Goal: Information Seeking & Learning: Understand process/instructions

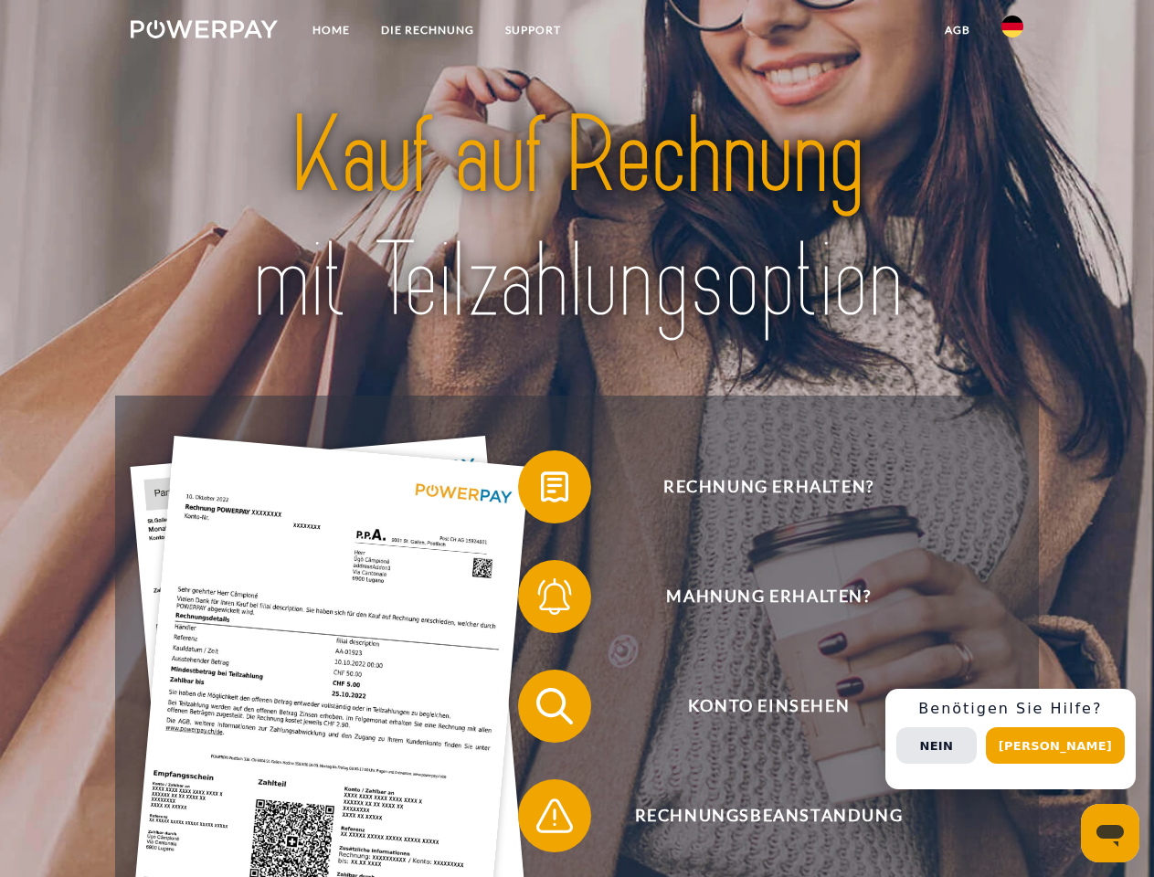
click at [204, 32] on img at bounding box center [204, 29] width 147 height 18
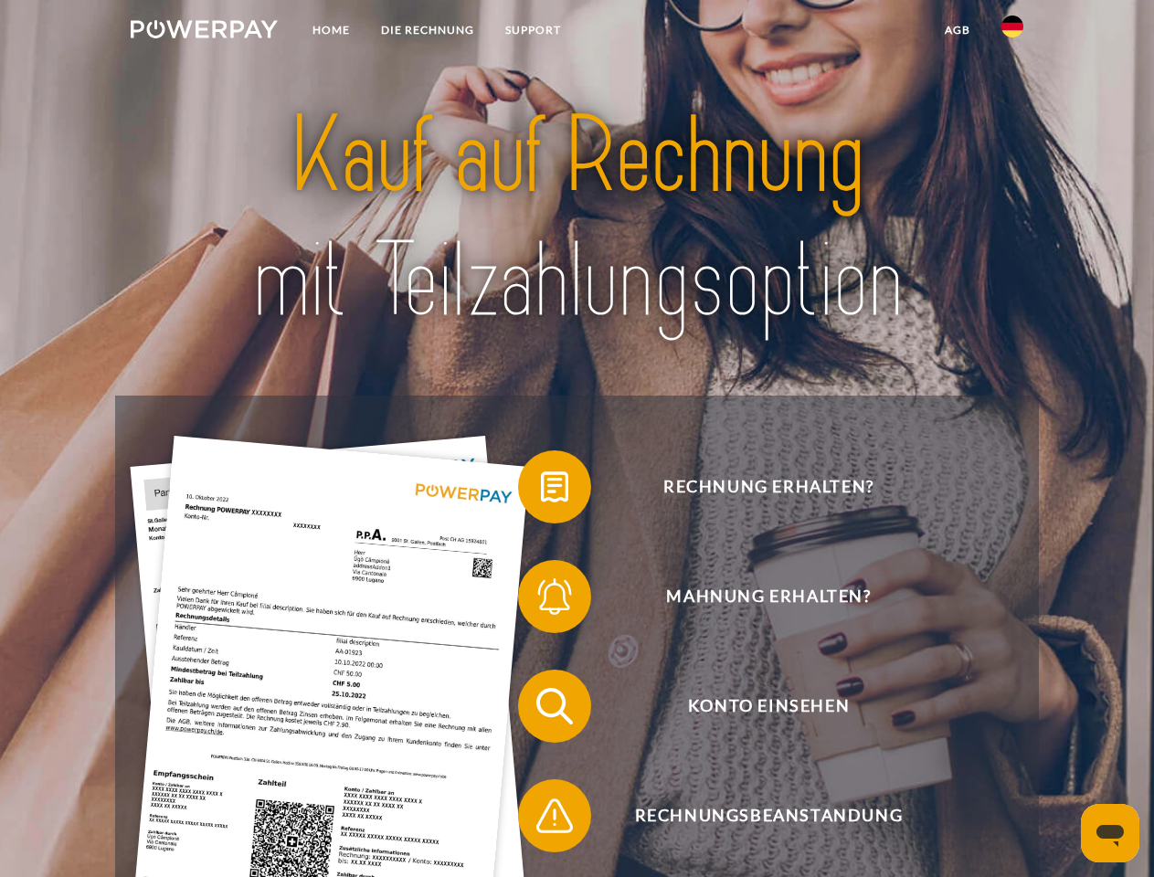
click at [1012, 32] on img at bounding box center [1012, 27] width 22 height 22
click at [957, 30] on link "agb" at bounding box center [957, 30] width 57 height 33
click at [541, 491] on span at bounding box center [527, 486] width 91 height 91
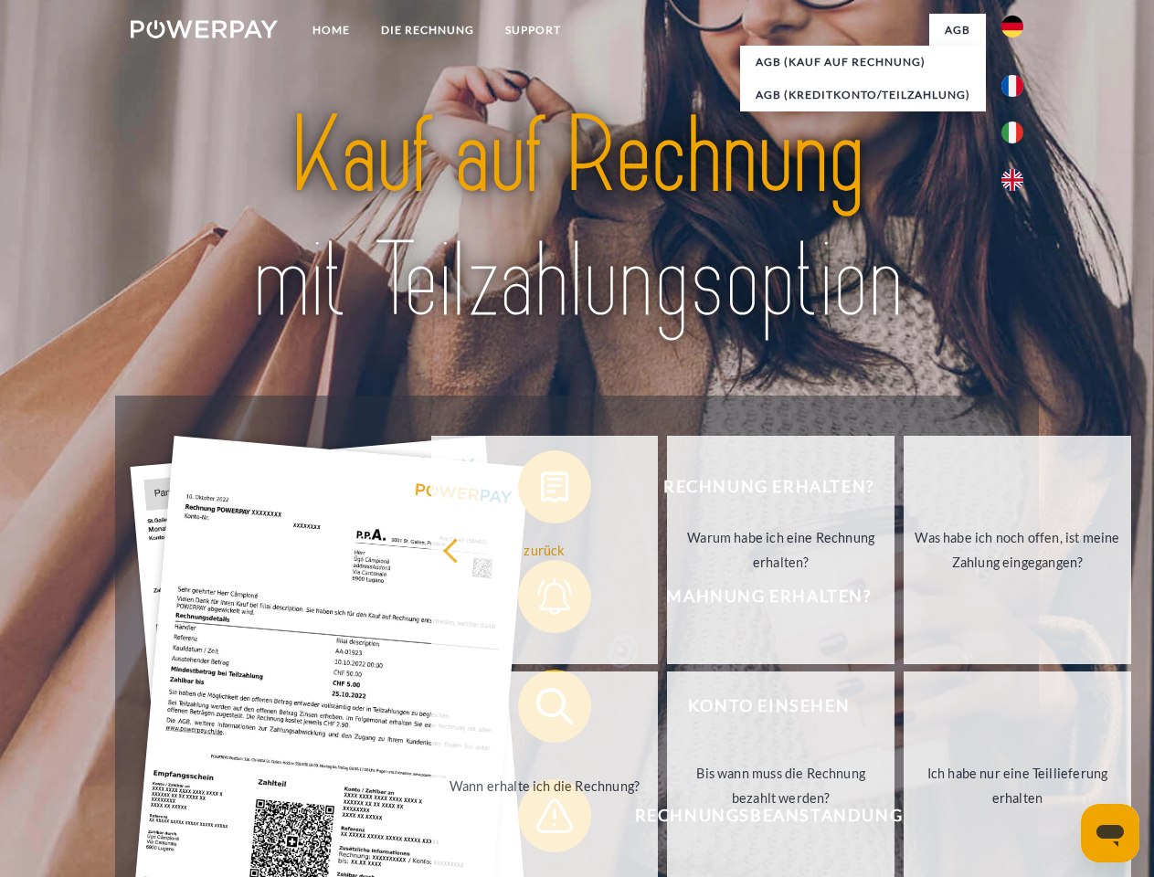
click at [541, 600] on link "zurück" at bounding box center [545, 550] width 228 height 228
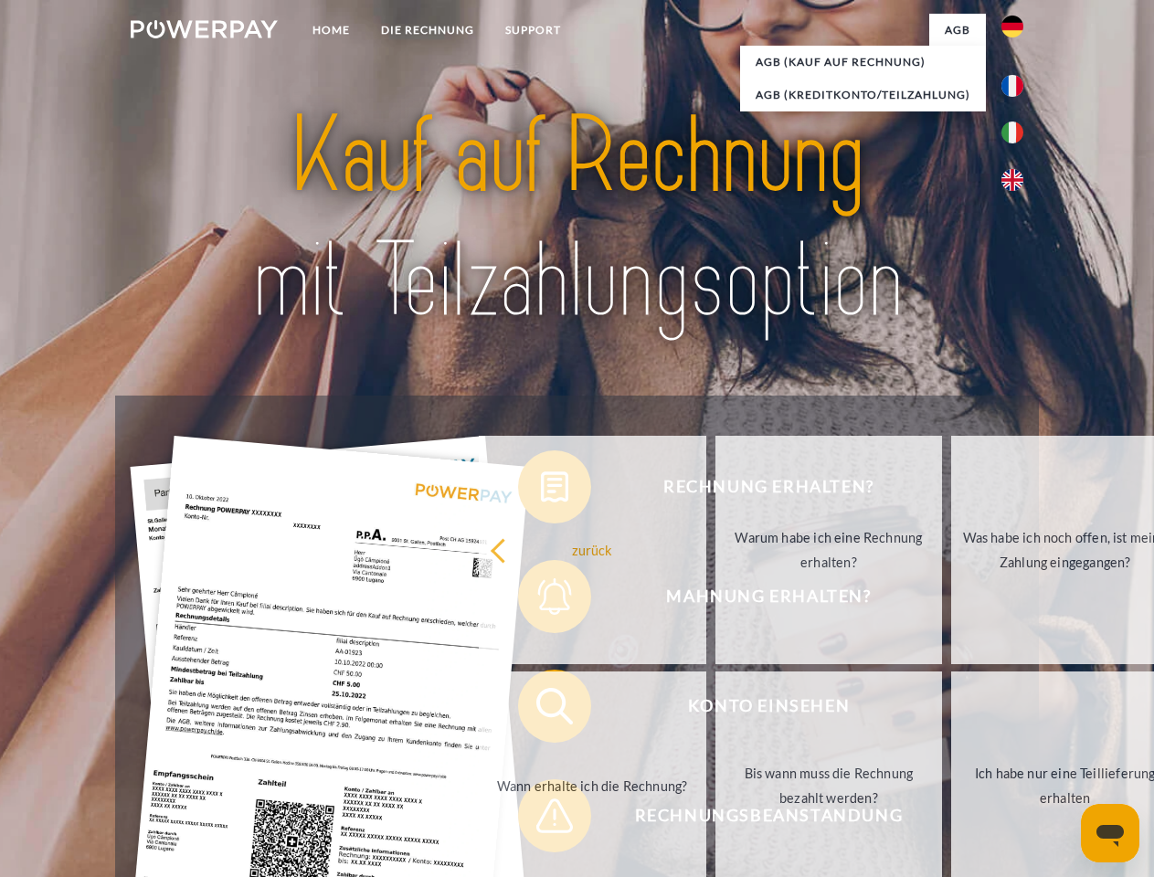
click at [541, 710] on link "Wann erhalte ich die Rechnung?" at bounding box center [593, 786] width 228 height 228
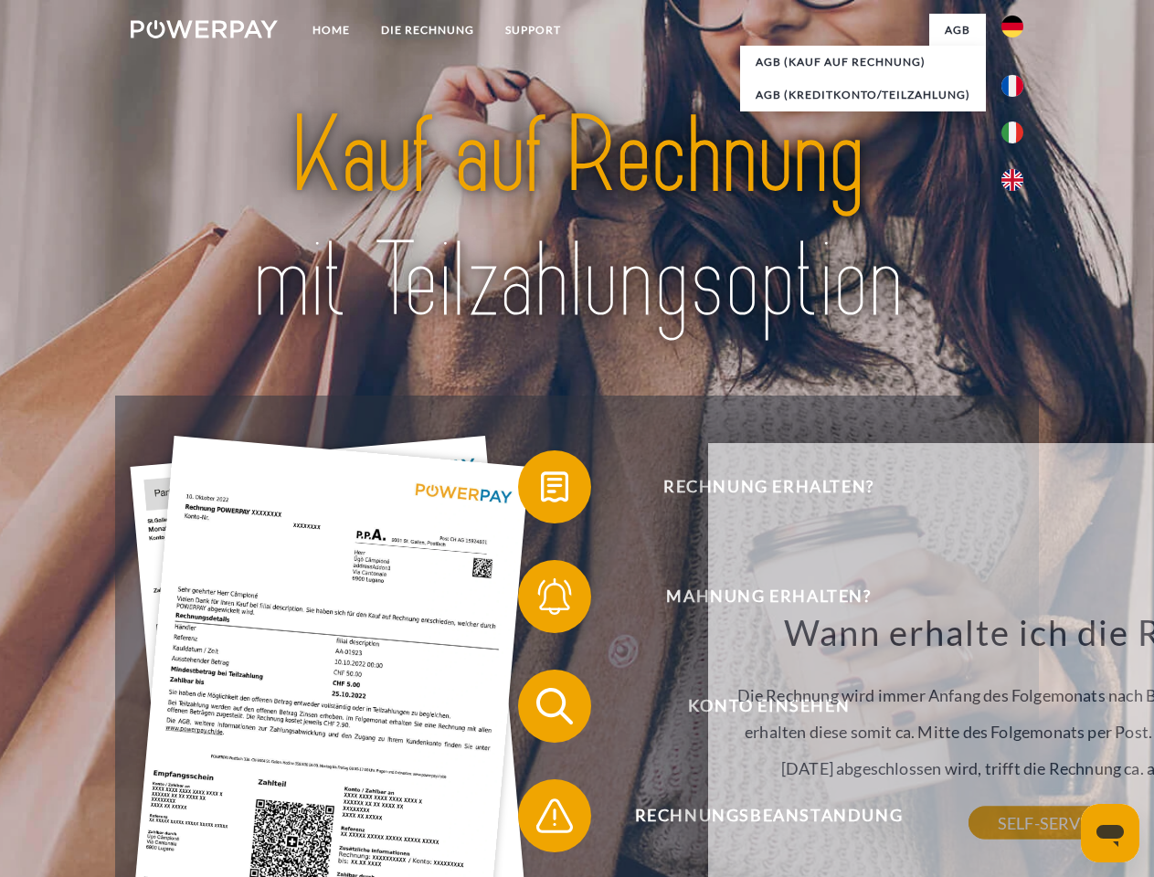
click at [541, 820] on span at bounding box center [527, 815] width 91 height 91
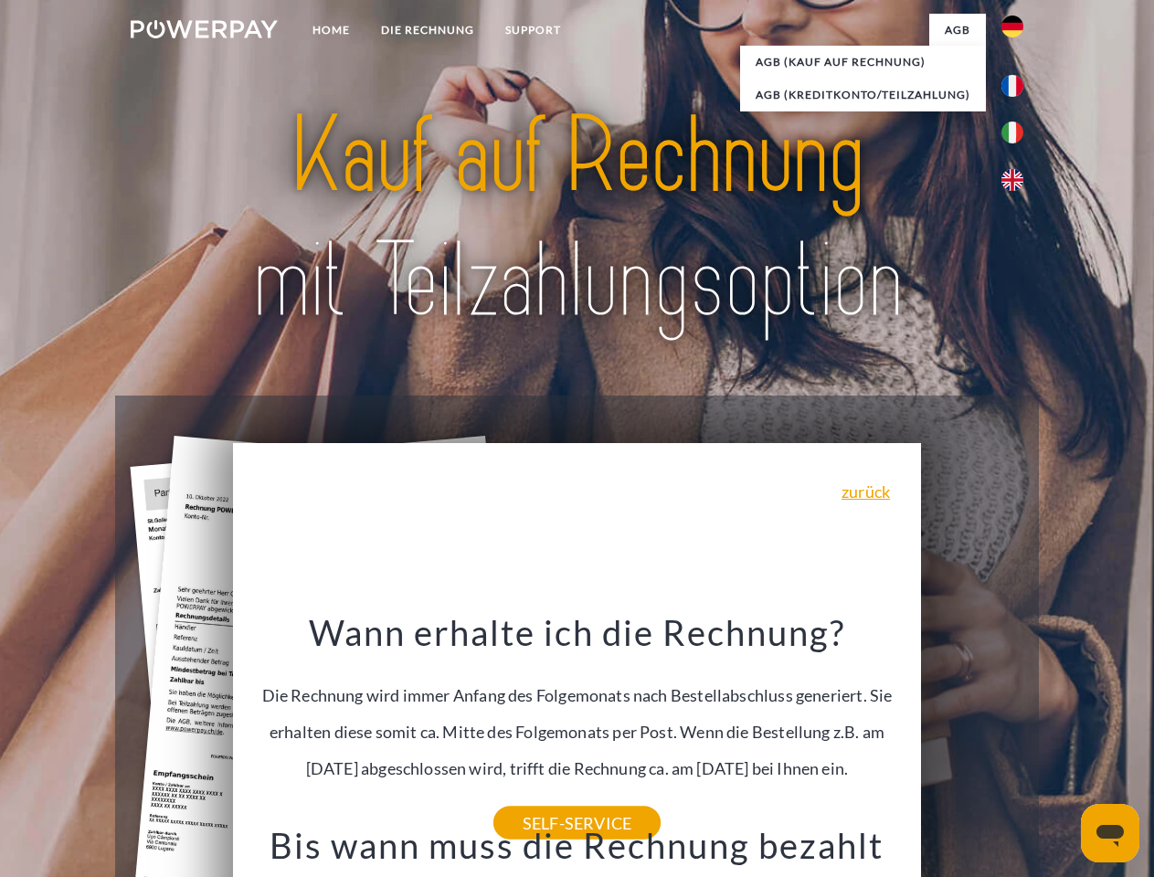
click at [972, 743] on span "Konto einsehen" at bounding box center [769, 706] width 448 height 73
click at [1062, 746] on header "Home DIE RECHNUNG SUPPORT" at bounding box center [577, 631] width 1154 height 1262
